Goal: Transaction & Acquisition: Download file/media

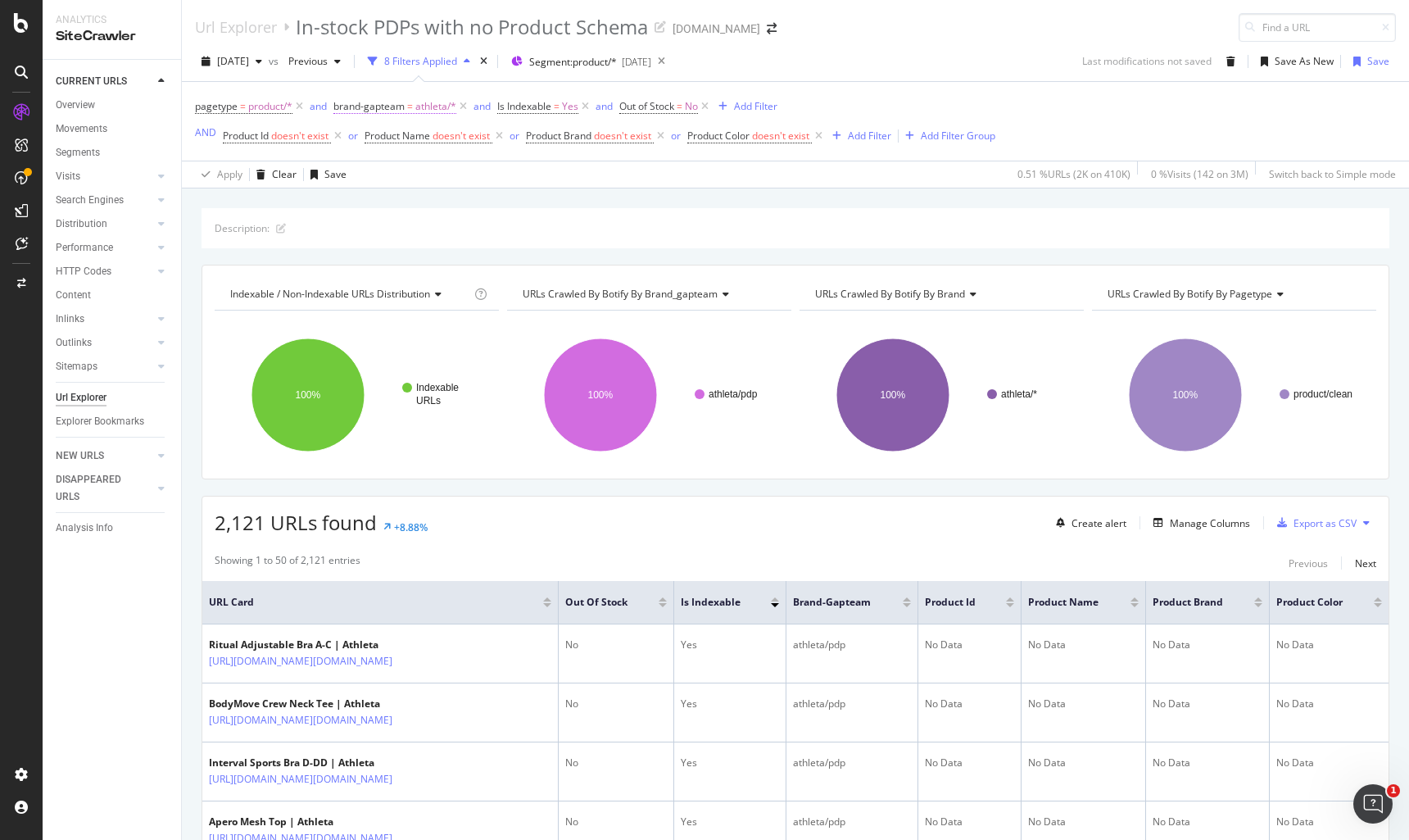
click at [416, 101] on span "athleta/*" at bounding box center [435, 106] width 41 height 23
click at [690, 161] on div "Apply Clear Save 0.51 % URLs ( 2K on 410K ) 0 % Visits ( 142 on 3M ) Switch bac…" at bounding box center [796, 174] width 1228 height 27
click at [464, 106] on icon at bounding box center [463, 107] width 14 height 17
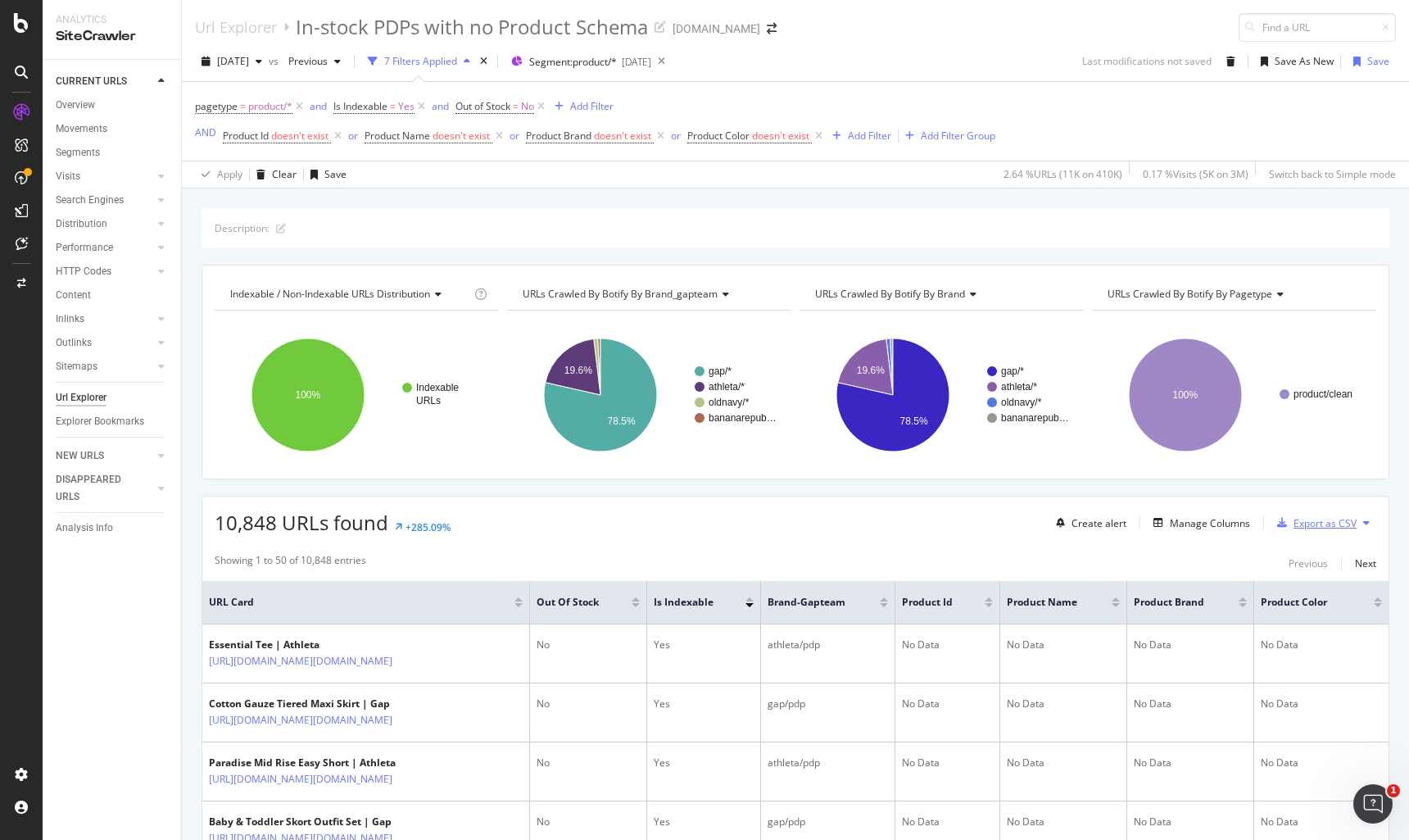
click at [1313, 517] on div "Export as CSV" at bounding box center [1325, 523] width 63 height 14
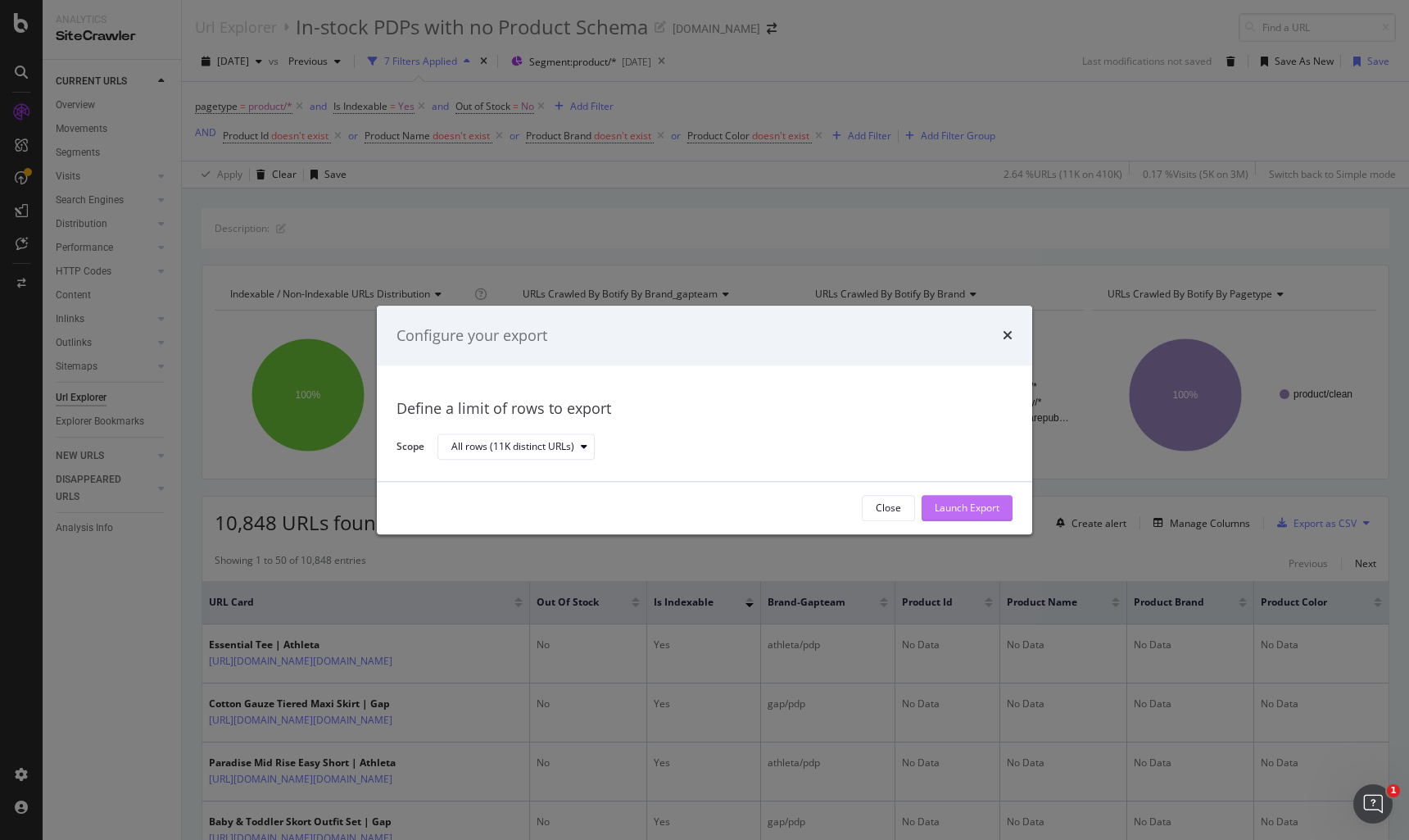
click at [975, 507] on div "Launch Export" at bounding box center [967, 508] width 65 height 14
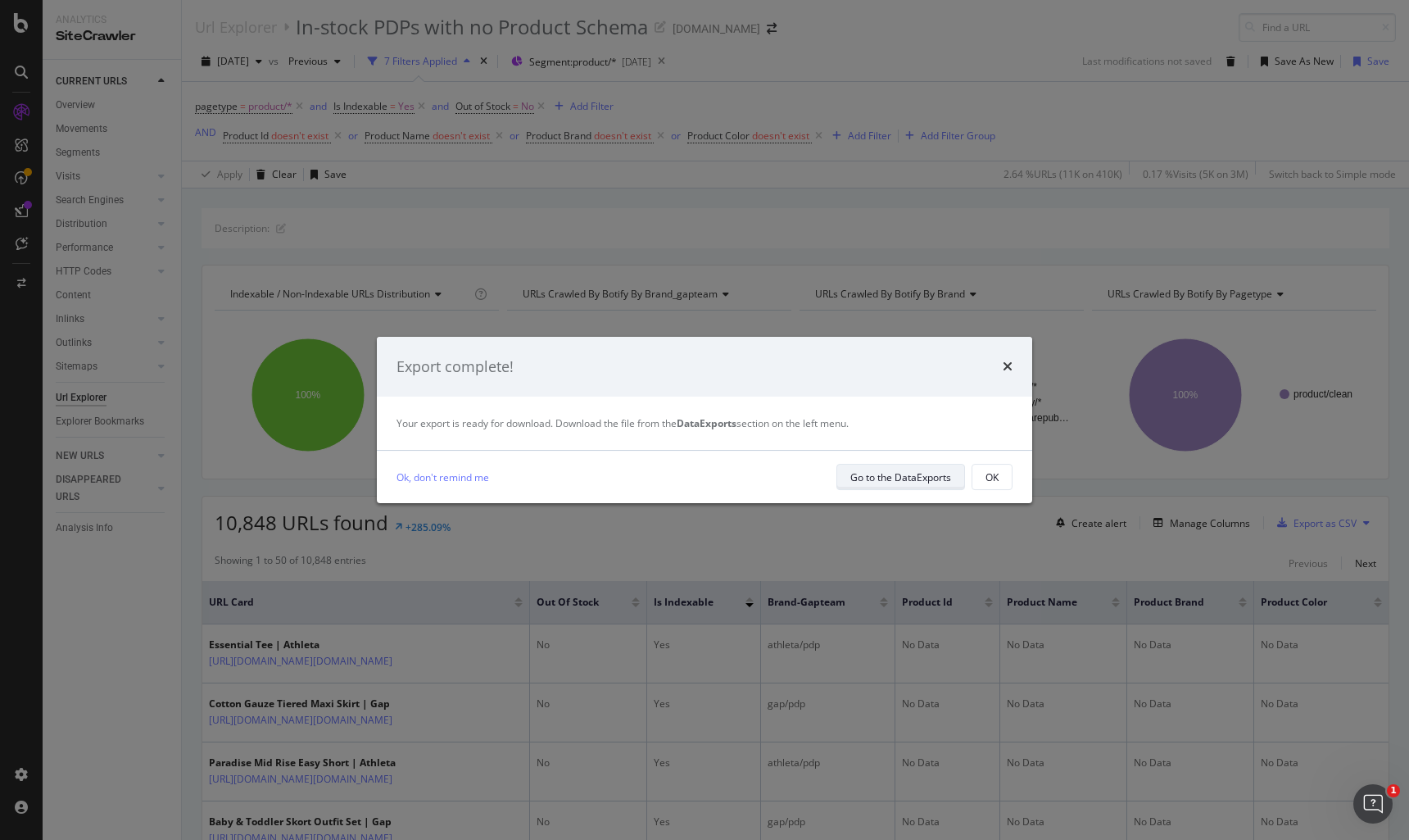
click at [932, 480] on div "Go to the DataExports" at bounding box center [900, 477] width 101 height 14
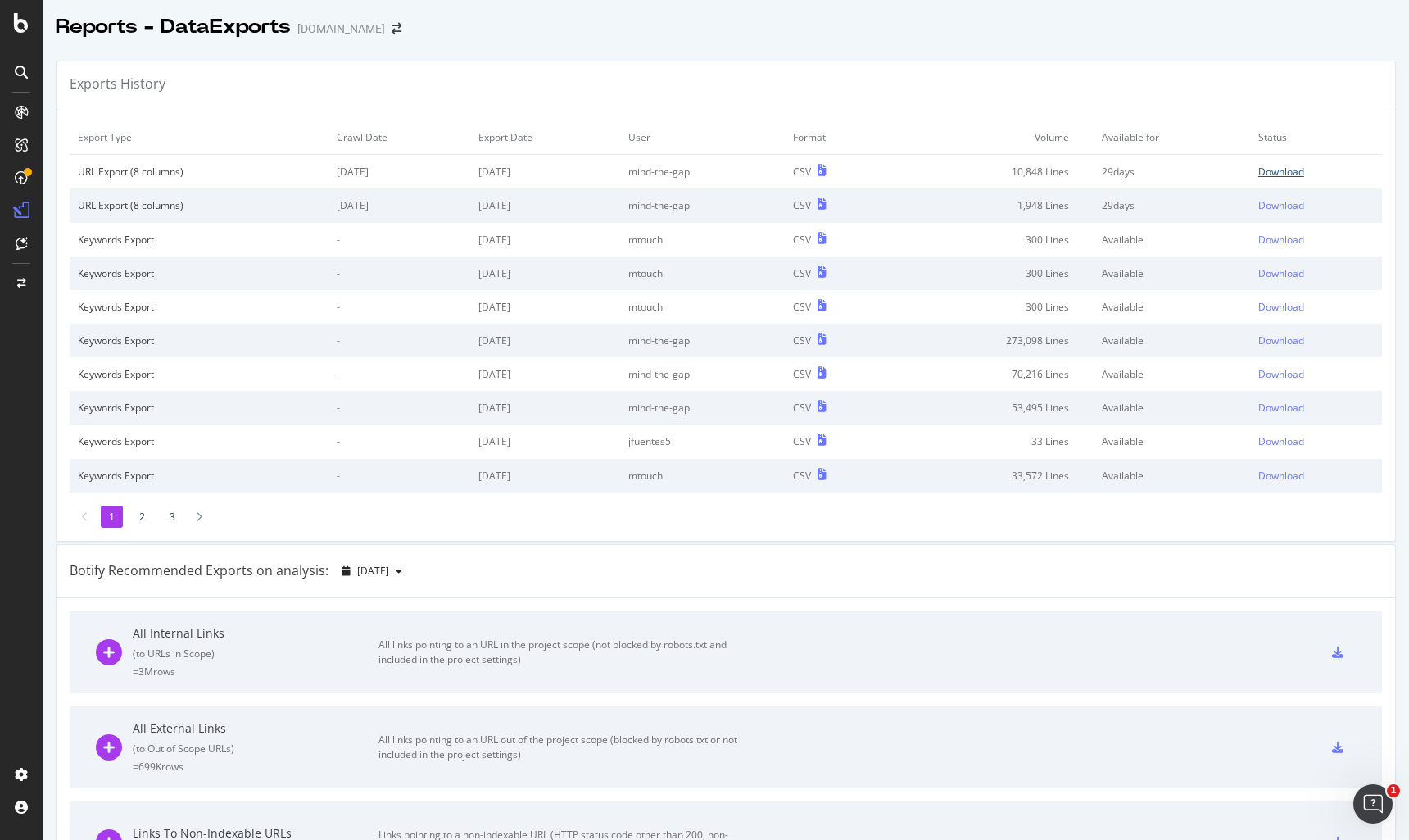
click at [1261, 167] on div "Download" at bounding box center [1281, 171] width 46 height 14
